Goal: Task Accomplishment & Management: Use online tool/utility

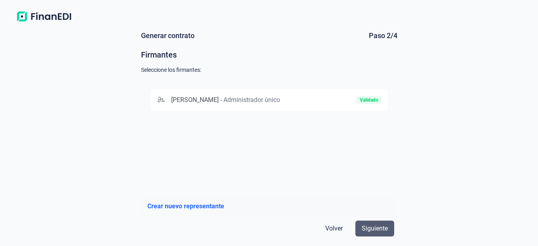
click at [380, 232] on span "Siguiente" at bounding box center [375, 228] width 26 height 10
click at [219, 98] on span "[PERSON_NAME]" at bounding box center [195, 100] width 48 height 8
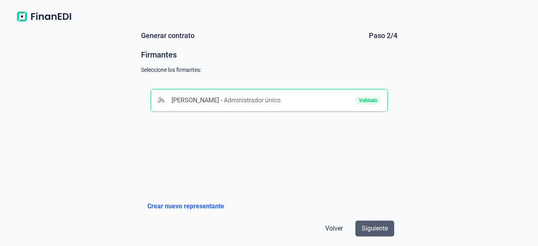
click at [382, 234] on button "Siguiente" at bounding box center [374, 228] width 39 height 16
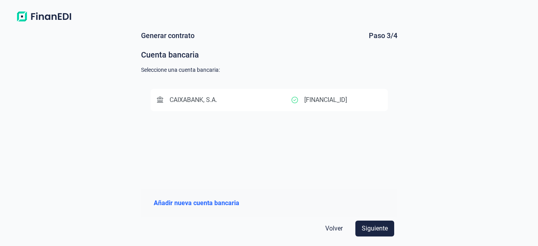
click at [302, 92] on button "CAIXABANK, S.A. [FINANCIAL_ID]" at bounding box center [268, 100] width 237 height 22
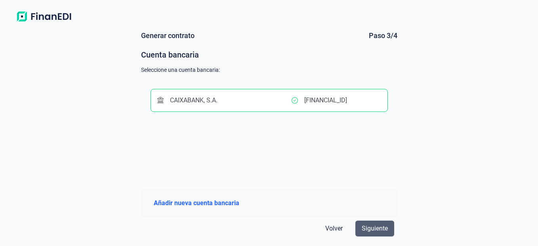
click at [368, 232] on span "Siguiente" at bounding box center [375, 228] width 26 height 10
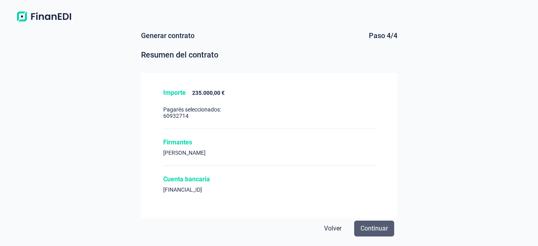
click at [371, 224] on span "Continuar" at bounding box center [373, 228] width 27 height 10
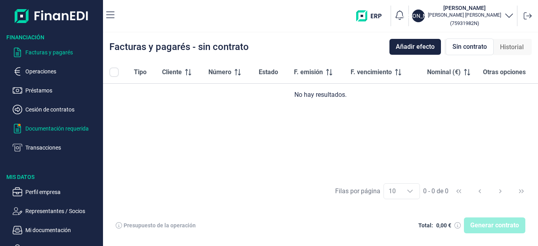
click at [47, 126] on p "Documentación requerida" at bounding box center [62, 129] width 74 height 10
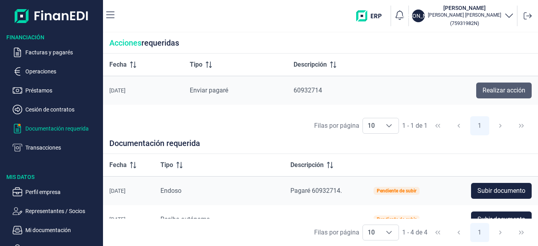
click at [505, 89] on span "Realizar acción" at bounding box center [503, 91] width 43 height 10
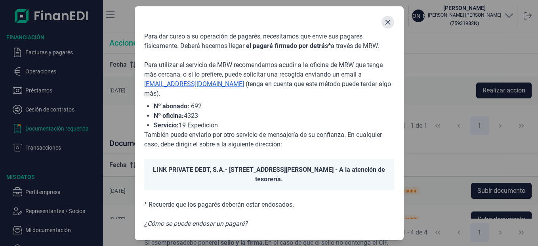
click at [392, 20] on button "Close" at bounding box center [387, 22] width 13 height 13
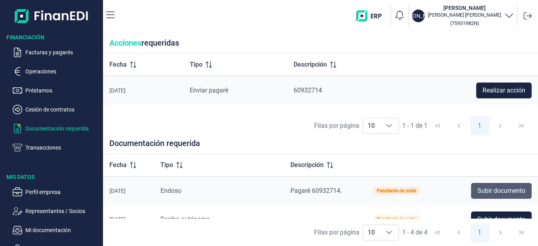
click at [479, 189] on span "Subir documento" at bounding box center [501, 191] width 48 height 10
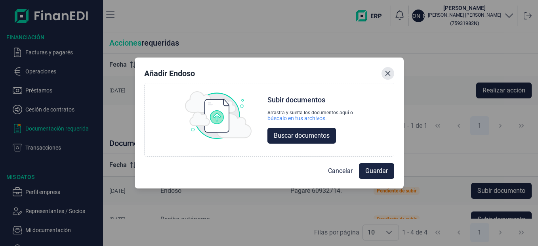
click at [394, 74] on button "Close" at bounding box center [387, 73] width 13 height 13
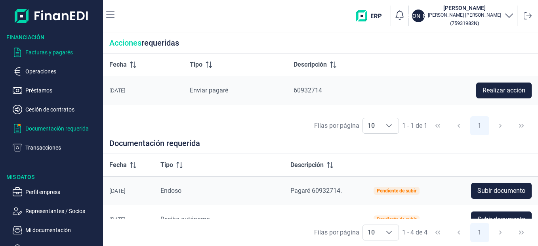
click at [53, 55] on p "Facturas y pagarés" at bounding box center [62, 53] width 74 height 10
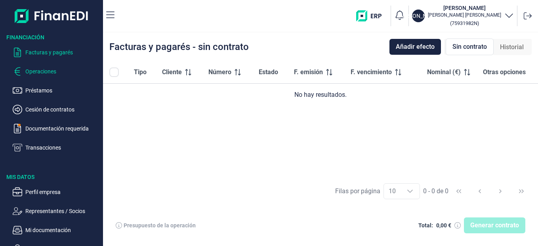
click at [50, 71] on p "Operaciones" at bounding box center [62, 72] width 74 height 10
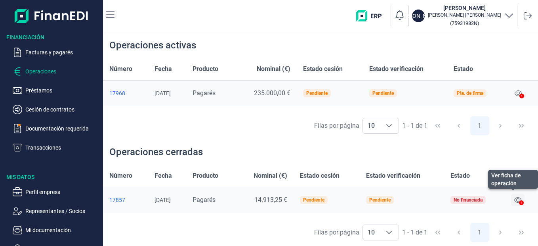
click at [520, 200] on icon at bounding box center [517, 199] width 7 height 6
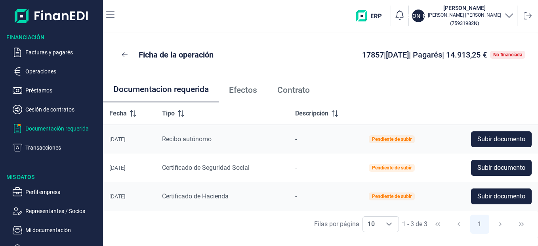
click at [65, 130] on p "Documentación requerida" at bounding box center [62, 129] width 74 height 10
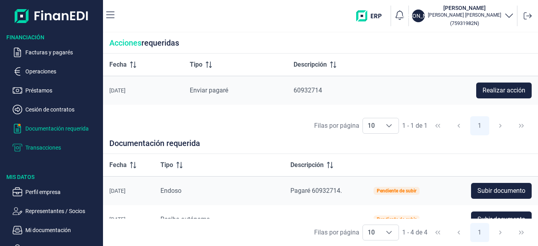
click at [48, 150] on p "Transacciones" at bounding box center [62, 148] width 74 height 10
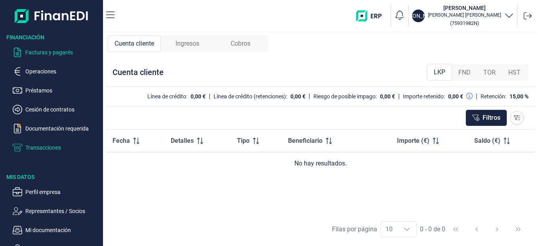
click at [44, 51] on p "Facturas y pagarés" at bounding box center [62, 53] width 74 height 10
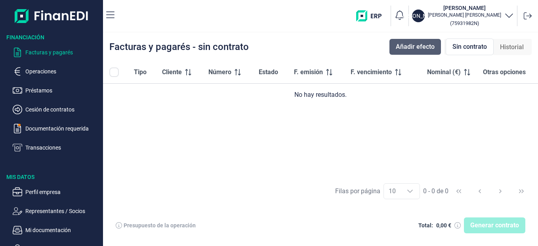
click at [400, 50] on span "Añadir efecto" at bounding box center [415, 47] width 39 height 10
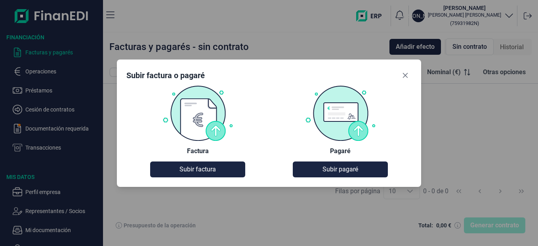
click at [273, 110] on div at bounding box center [340, 113] width 143 height 56
click at [465, 127] on div "Subir factura o pagaré Factura Subir factura Pagaré Subir pagaré" at bounding box center [269, 123] width 538 height 246
click at [402, 73] on icon "Close" at bounding box center [405, 75] width 6 height 6
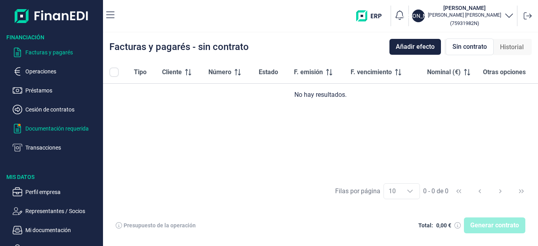
click at [75, 130] on p "Documentación requerida" at bounding box center [62, 129] width 74 height 10
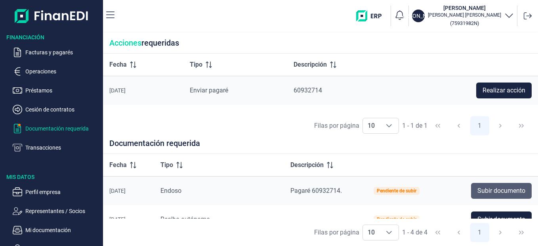
click at [497, 194] on span "Subir documento" at bounding box center [501, 191] width 48 height 10
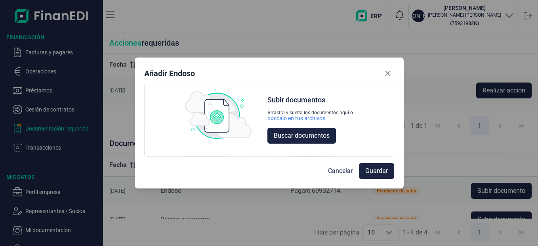
click at [427, 156] on div "Añadir Endoso Choose Subir documentos Arrastra y suelta los documentos aquí o b…" at bounding box center [269, 123] width 538 height 246
click at [387, 76] on icon "Close" at bounding box center [388, 73] width 6 height 6
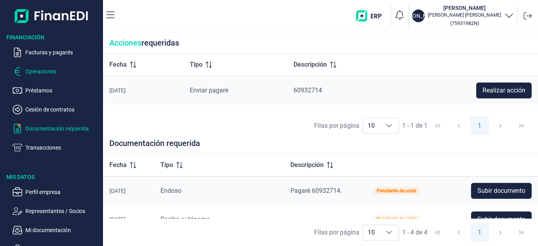
click at [36, 74] on p "Operaciones" at bounding box center [62, 72] width 74 height 10
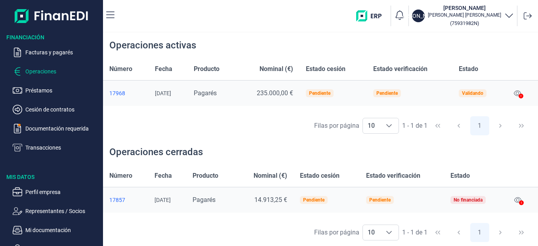
click at [522, 202] on icon at bounding box center [521, 202] width 5 height 5
click at [519, 198] on icon at bounding box center [517, 199] width 7 height 6
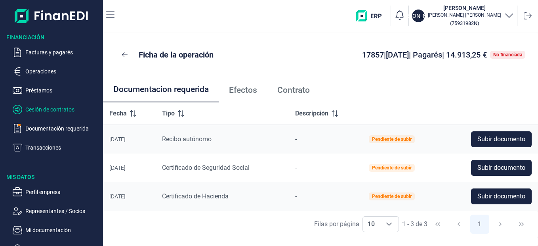
click at [54, 109] on p "Cesión de contratos" at bounding box center [62, 110] width 74 height 10
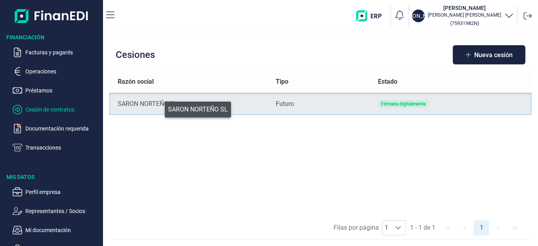
click at [159, 107] on div "SARON NORTEÑO SL" at bounding box center [190, 104] width 145 height 10
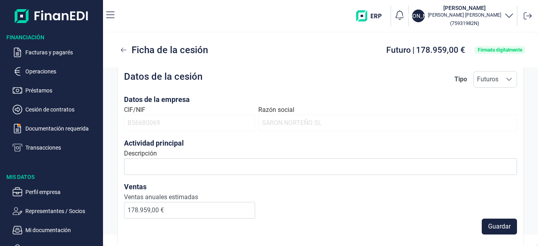
scroll to position [33, 0]
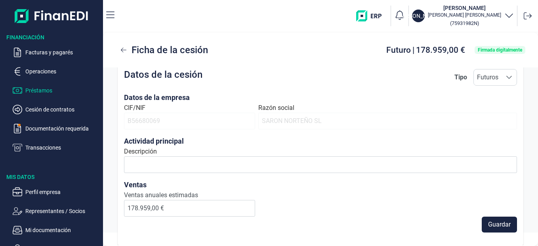
click at [34, 92] on p "Préstamos" at bounding box center [62, 91] width 74 height 10
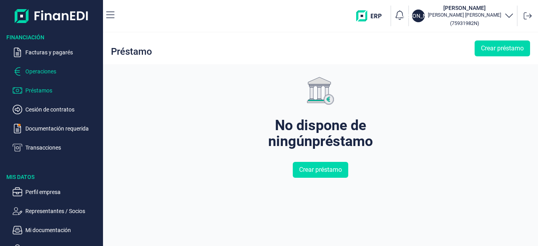
click at [34, 72] on p "Operaciones" at bounding box center [62, 72] width 74 height 10
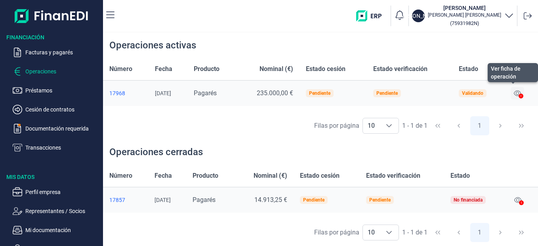
click at [517, 95] on icon at bounding box center [517, 93] width 7 height 6
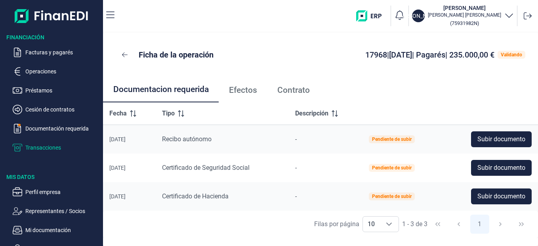
click at [45, 149] on p "Transacciones" at bounding box center [62, 148] width 74 height 10
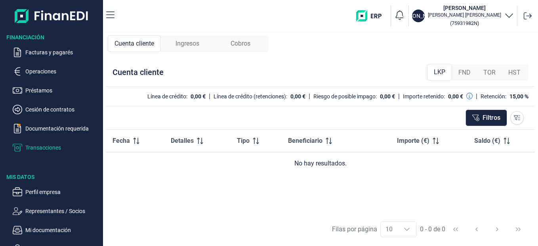
click at [45, 149] on p "Transacciones" at bounding box center [62, 148] width 74 height 10
click at [189, 42] on span "Ingresos" at bounding box center [187, 44] width 24 height 10
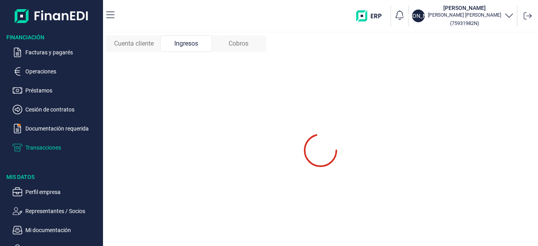
click at [189, 42] on span "Ingresos" at bounding box center [186, 44] width 24 height 10
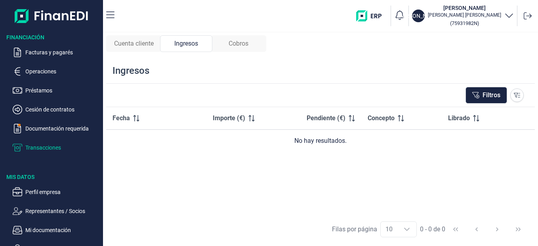
click at [231, 42] on span "Cobros" at bounding box center [238, 44] width 20 height 10
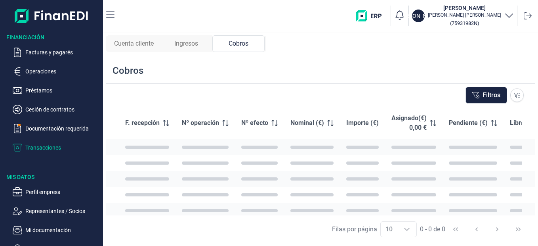
click at [231, 42] on span "Cobros" at bounding box center [238, 44] width 20 height 10
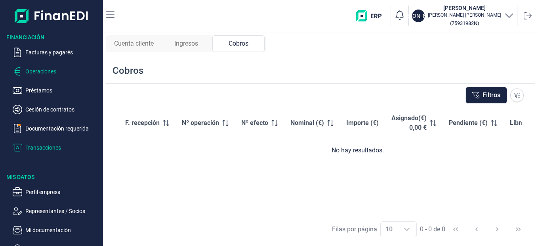
click at [45, 71] on p "Operaciones" at bounding box center [62, 72] width 74 height 10
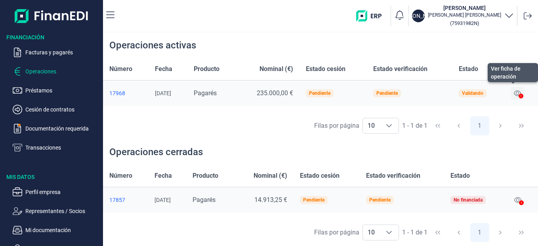
click at [519, 90] on icon at bounding box center [517, 93] width 7 height 6
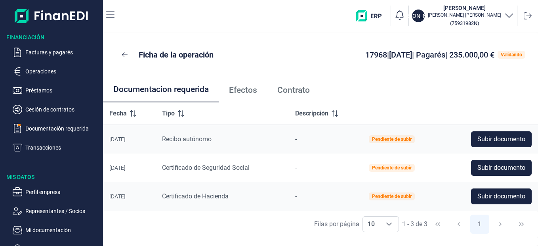
click at [536, 30] on nav "[PERSON_NAME] [PERSON_NAME] ( 75931982N )" at bounding box center [320, 16] width 435 height 32
